Goal: Transaction & Acquisition: Register for event/course

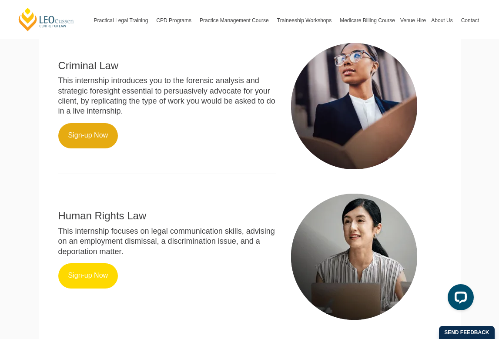
scroll to position [470, 0]
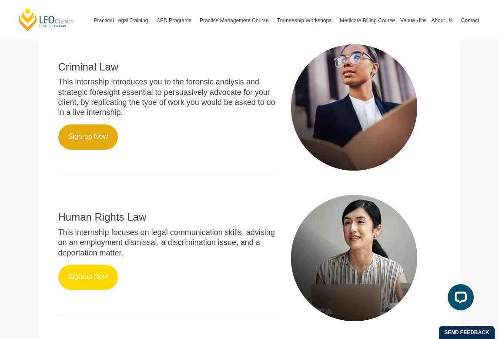
click at [99, 272] on link "Sign-up Now" at bounding box center [88, 276] width 60 height 25
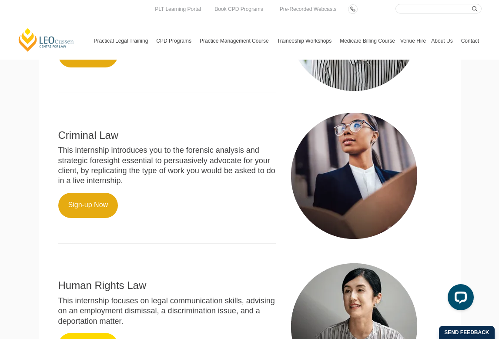
scroll to position [389, 0]
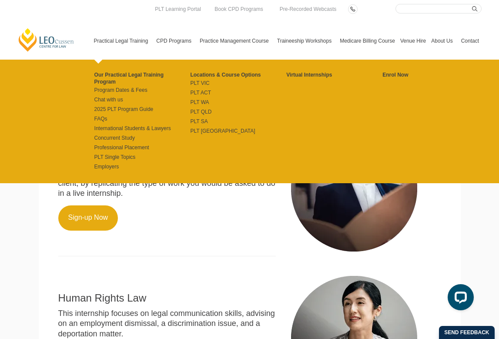
click at [96, 60] on div "Our Practical Legal Training Program Program Dates & Fees Chat with us 2025 PLT…" at bounding box center [286, 121] width 390 height 123
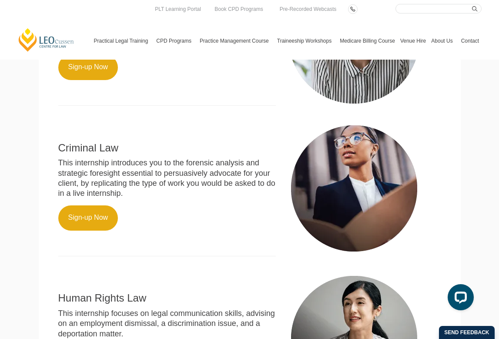
scroll to position [334, 0]
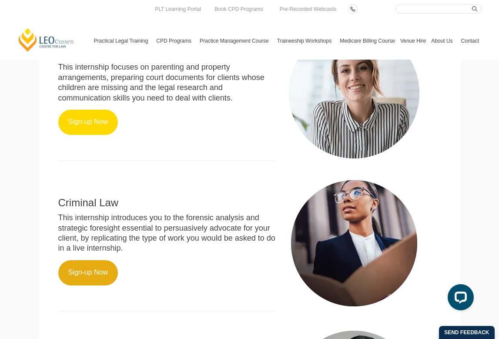
click at [99, 110] on link "Sign-up Now" at bounding box center [88, 122] width 60 height 25
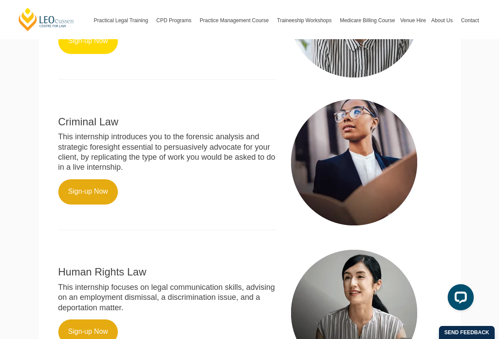
scroll to position [417, 0]
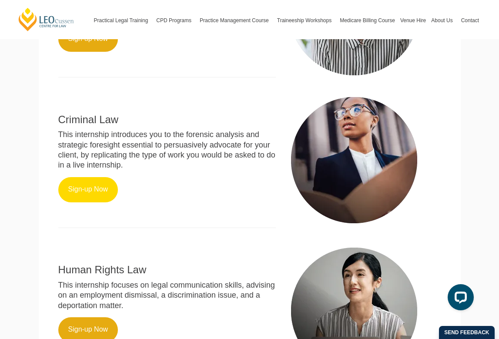
click at [101, 180] on link "Sign-up Now" at bounding box center [88, 189] width 60 height 25
